Goal: Use online tool/utility

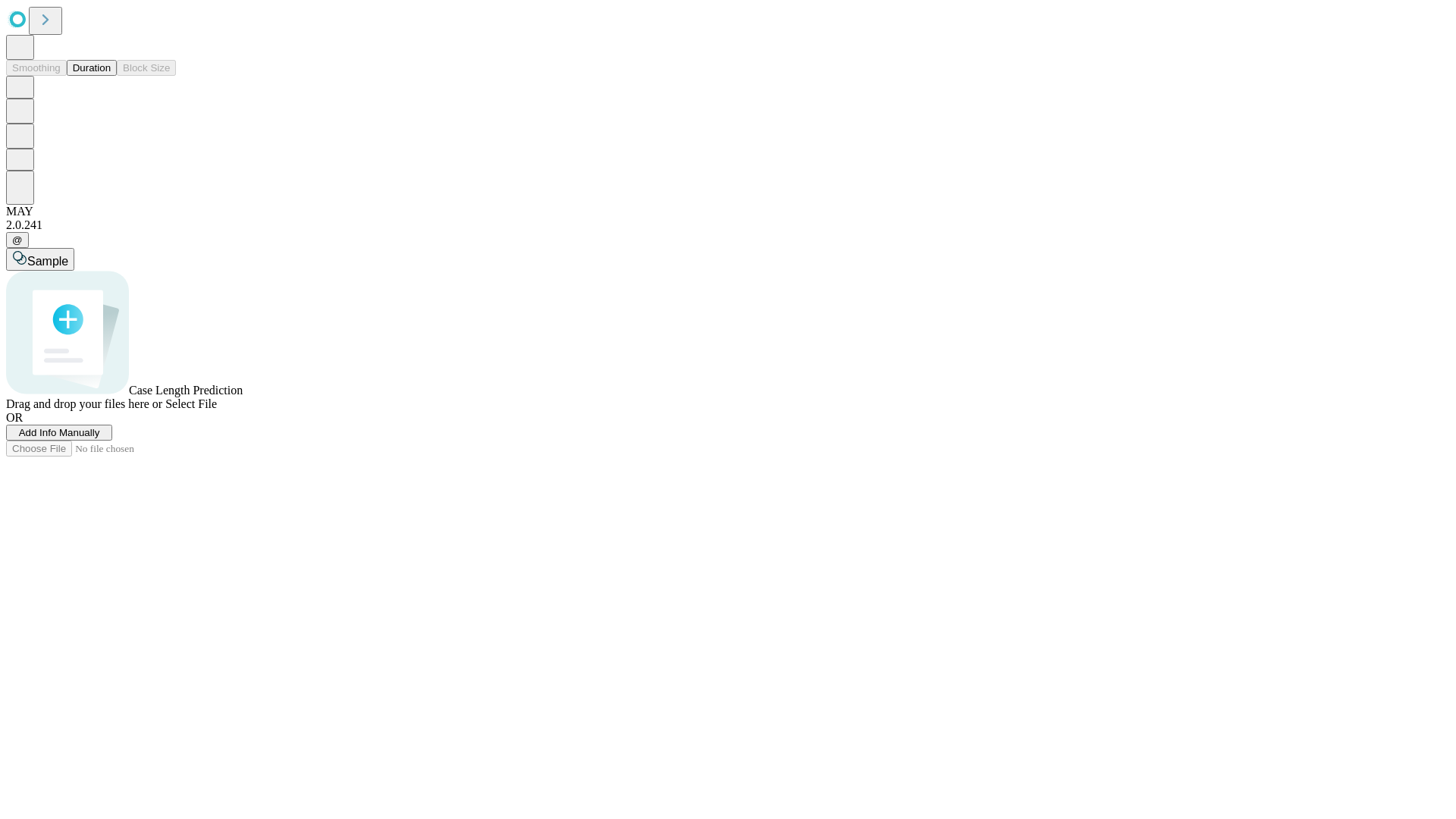
click at [111, 76] on button "Duration" at bounding box center [92, 67] width 50 height 16
click at [68, 255] on span "Sample" at bounding box center [48, 261] width 41 height 13
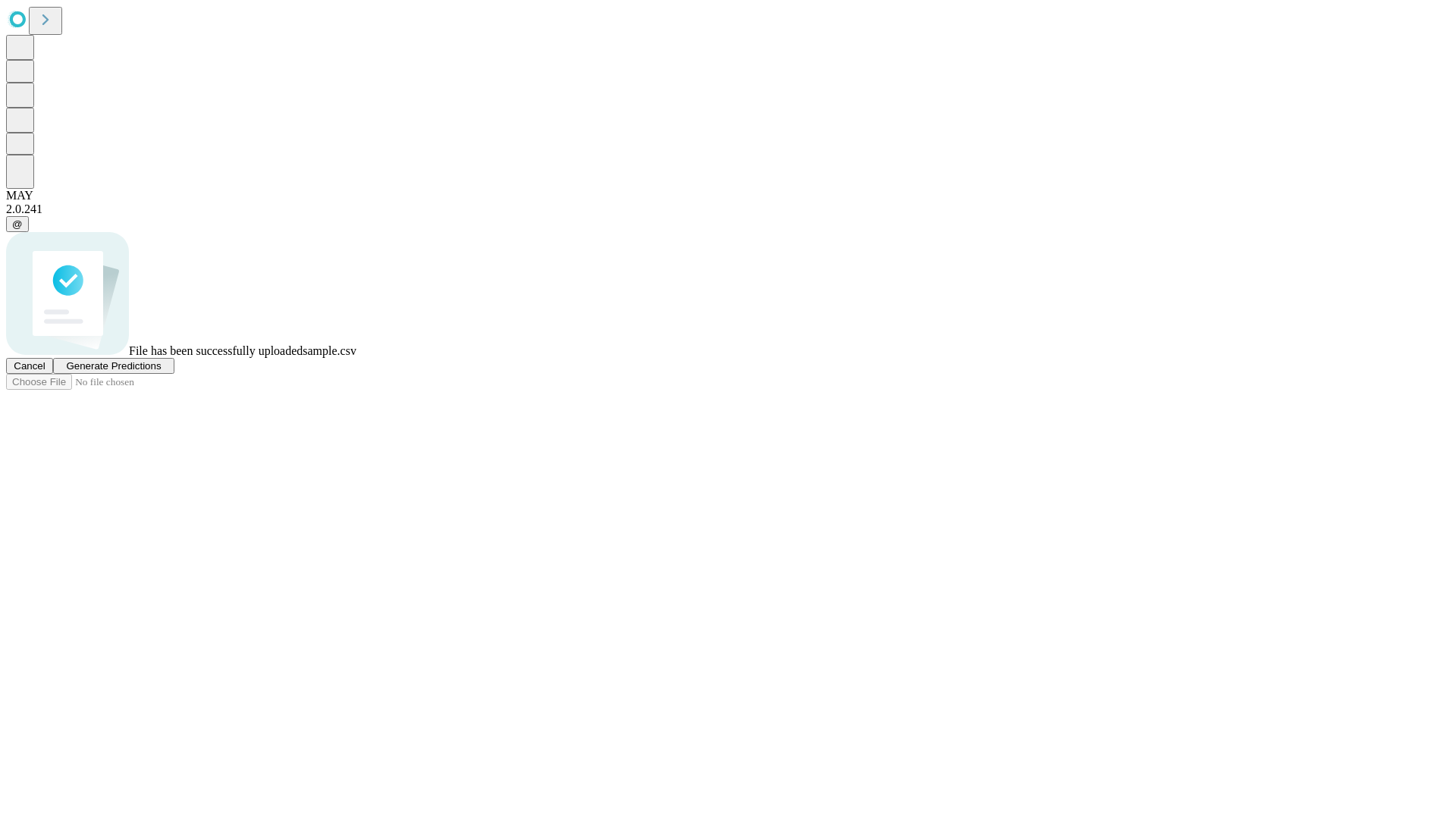
click at [161, 372] on span "Generate Predictions" at bounding box center [113, 366] width 95 height 11
